Goal: Information Seeking & Learning: Learn about a topic

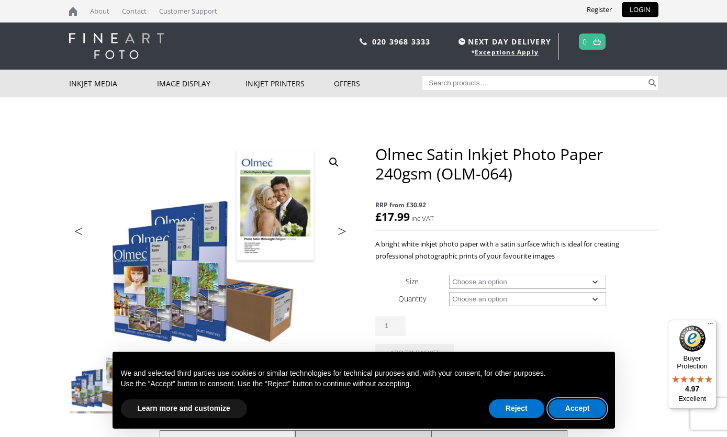
click at [582, 409] on button "Accept" at bounding box center [577, 408] width 58 height 19
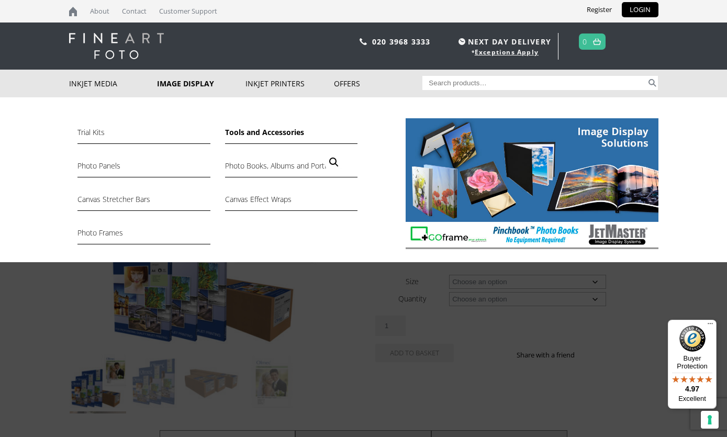
click at [256, 139] on link "Tools and Accessories" at bounding box center [291, 135] width 132 height 18
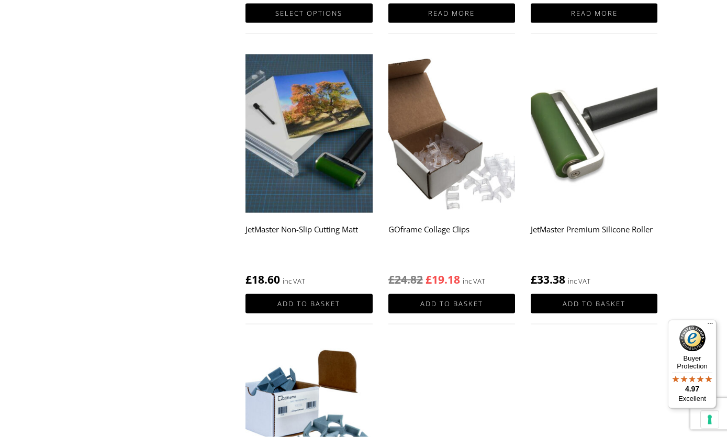
scroll to position [435, 0]
click at [319, 221] on h2 "JetMaster Non-Slip Cutting Matt" at bounding box center [308, 240] width 127 height 42
click at [307, 204] on img at bounding box center [308, 133] width 127 height 159
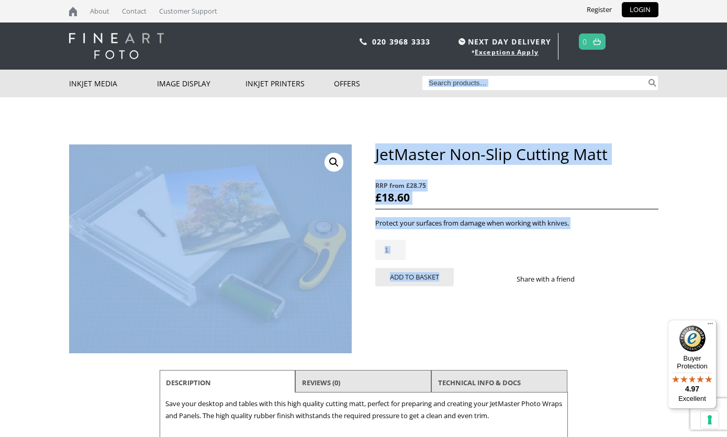
click at [689, 256] on body "NEXT DAY DELIVERY * Exceptions Apply About Contact Customer Support Register LO…" at bounding box center [363, 218] width 727 height 437
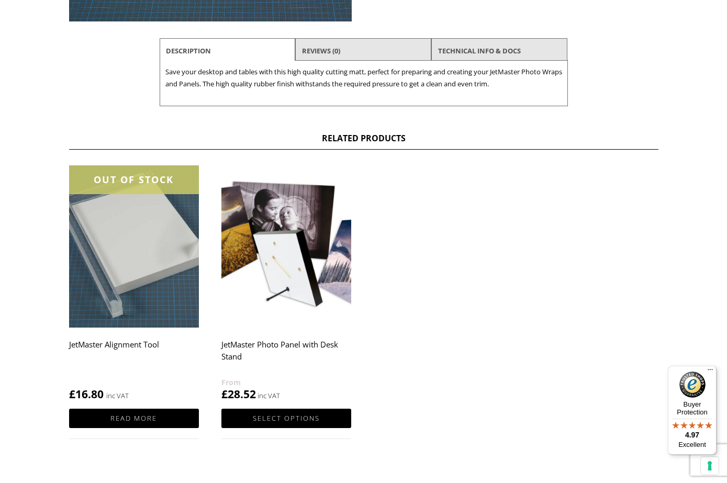
scroll to position [335, 0]
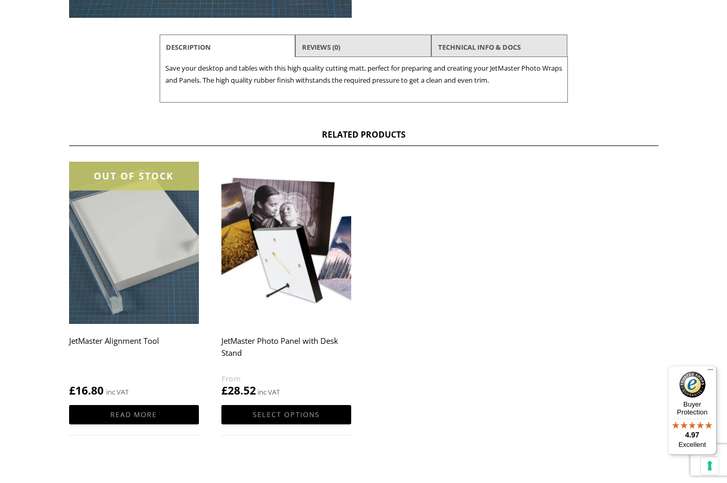
click at [455, 282] on ul "OUT OF STOCK JetMaster Alignment Tool £ 16.80 inc VAT Read more JetMaster Photo…" at bounding box center [363, 309] width 589 height 294
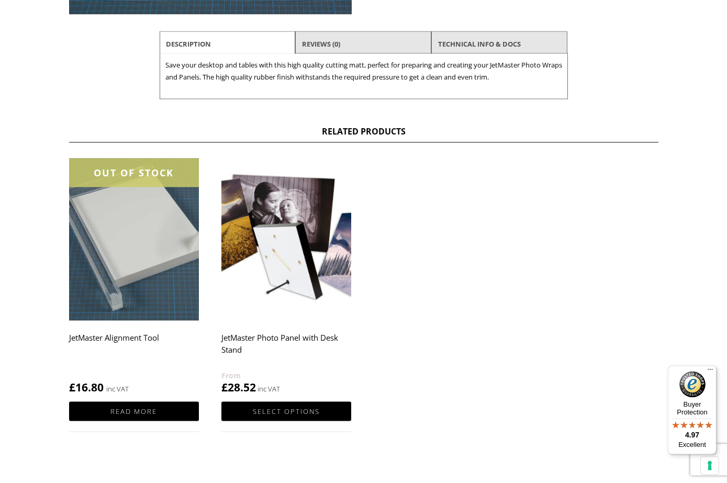
click at [139, 288] on img at bounding box center [134, 240] width 130 height 162
click at [135, 321] on img at bounding box center [134, 240] width 130 height 162
click at [138, 282] on img at bounding box center [134, 240] width 130 height 162
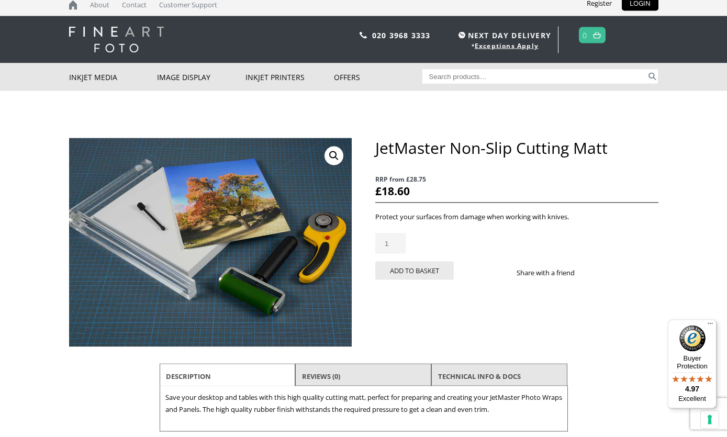
scroll to position [0, 0]
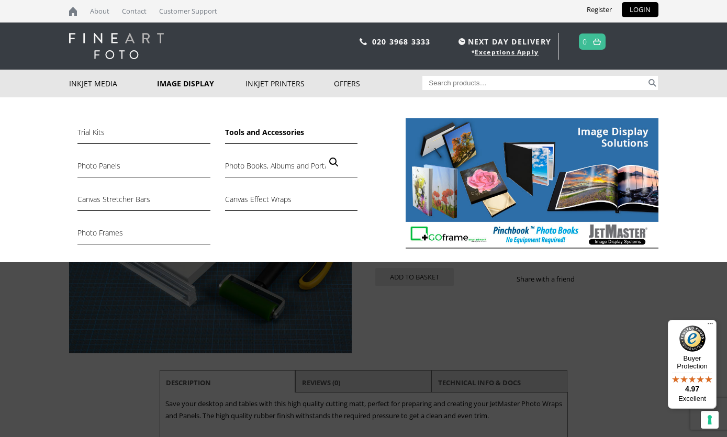
click at [267, 141] on link "Tools and Accessories" at bounding box center [291, 135] width 132 height 18
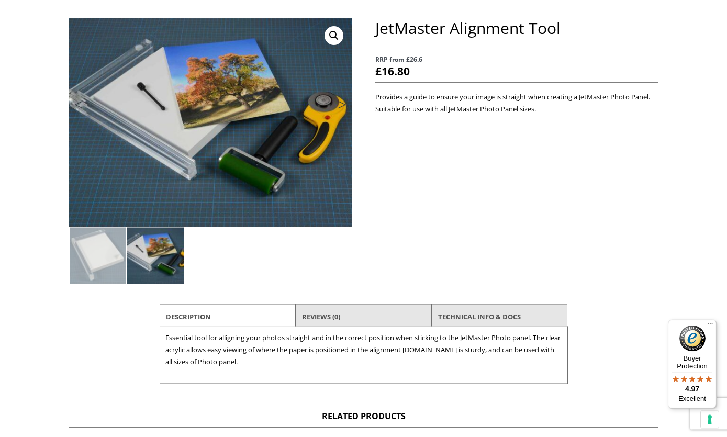
scroll to position [119, 0]
